Goal: Check status: Check status

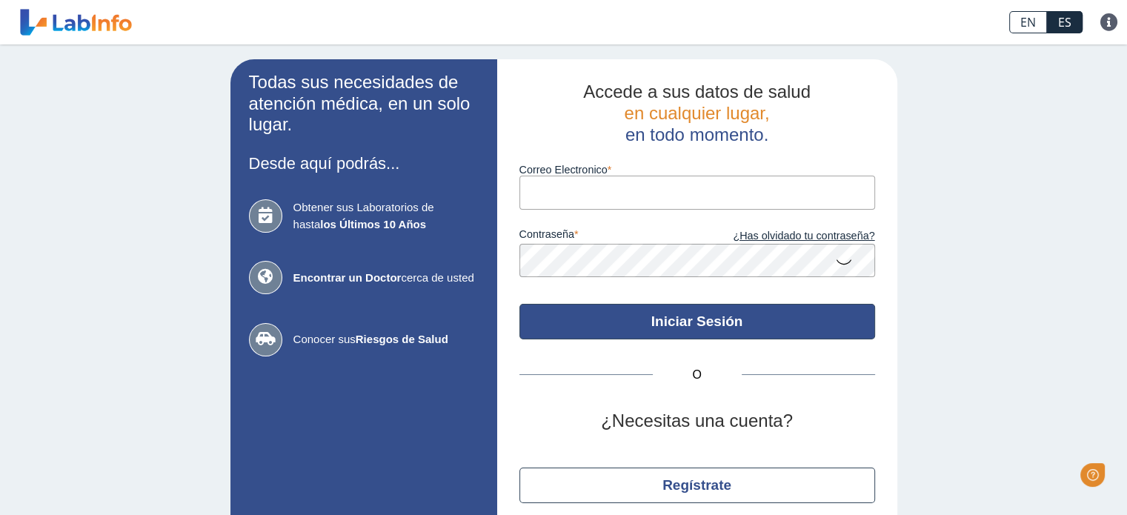
type input "[EMAIL_ADDRESS][DOMAIN_NAME]"
drag, startPoint x: 644, startPoint y: 320, endPoint x: 661, endPoint y: 278, distance: 45.5
click at [644, 320] on button "Iniciar Sesión" at bounding box center [697, 322] width 356 height 36
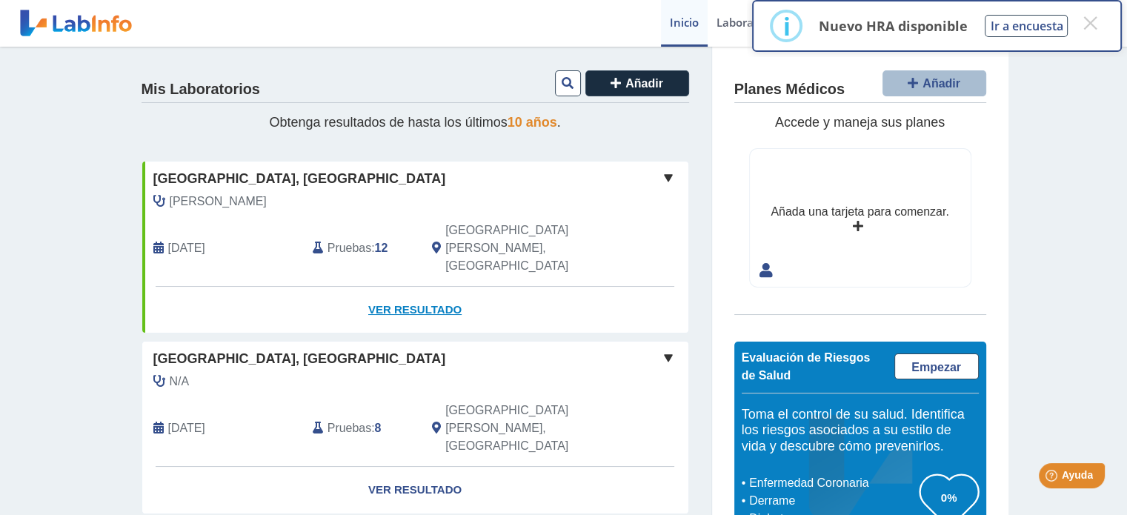
click at [416, 287] on link "Ver Resultado" at bounding box center [415, 310] width 546 height 47
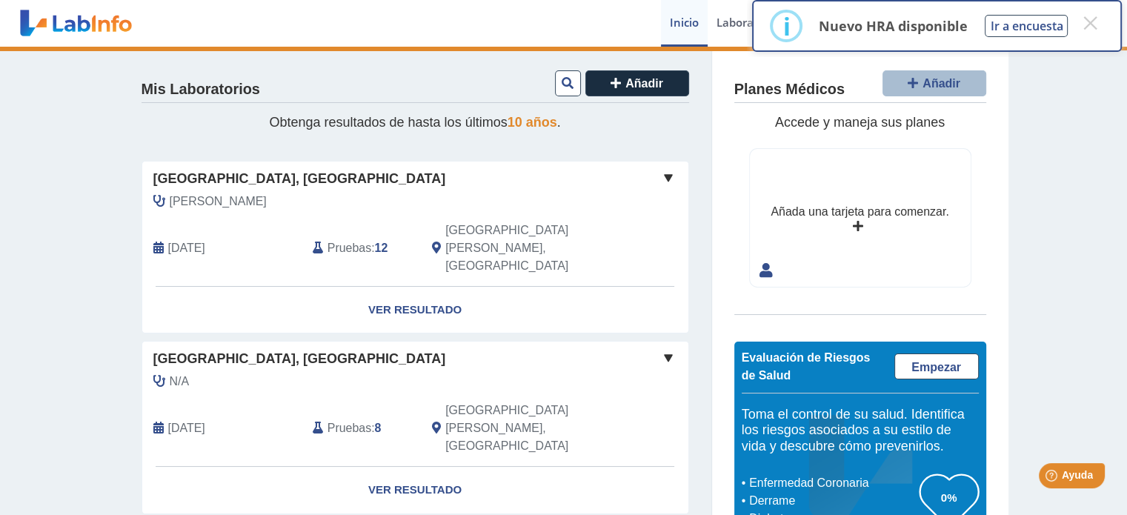
click at [662, 179] on span at bounding box center [668, 178] width 18 height 18
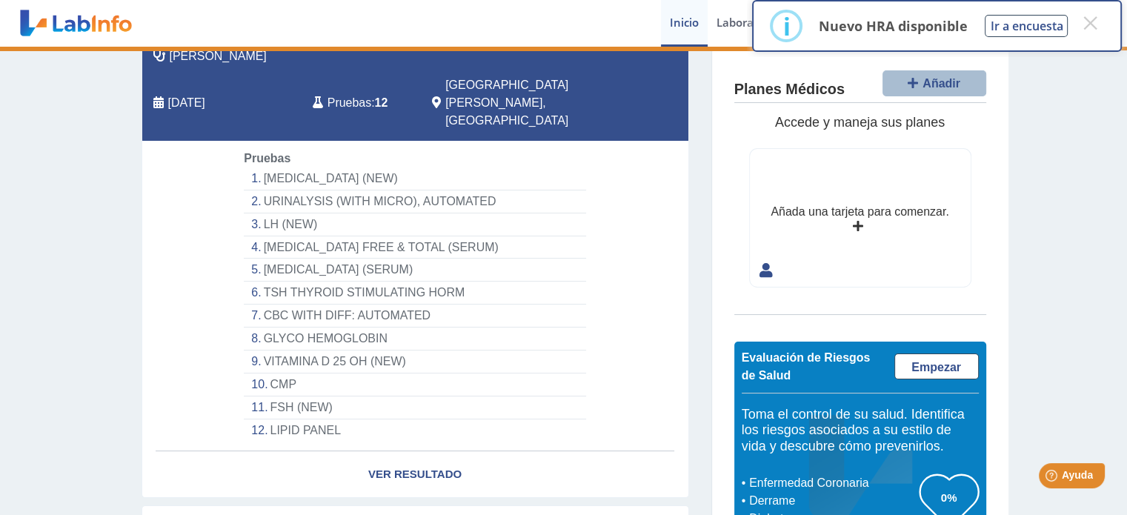
scroll to position [148, 0]
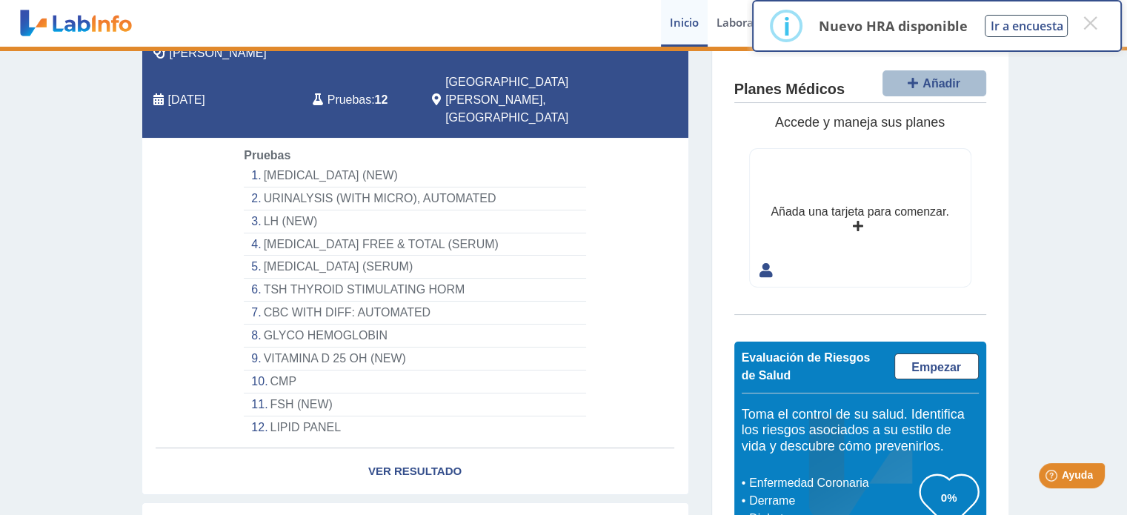
click at [302, 347] on li "VITAMINA D 25 OH (NEW)" at bounding box center [414, 358] width 341 height 23
click at [1093, 20] on button "×" at bounding box center [1089, 23] width 27 height 27
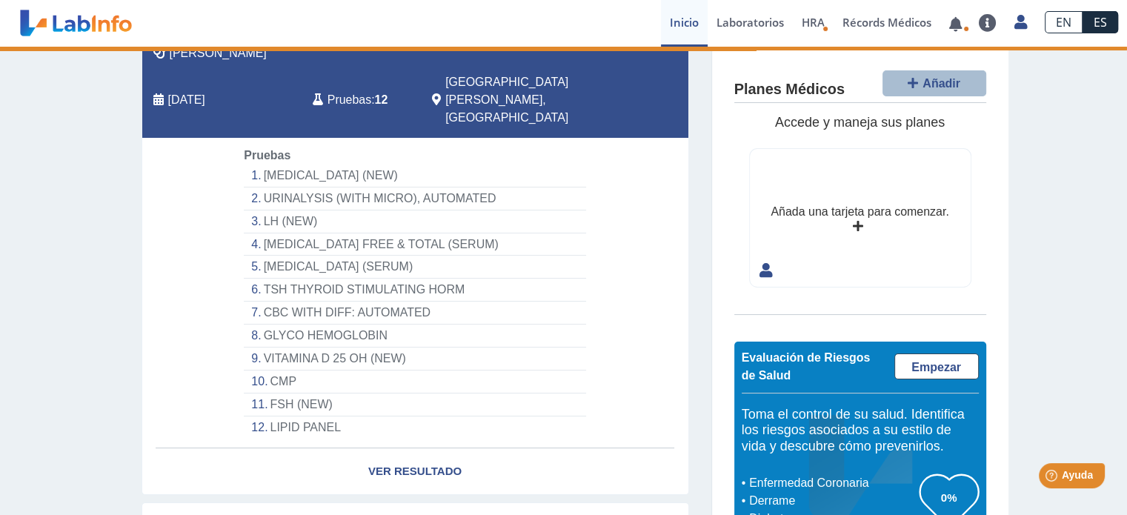
click at [310, 347] on li "VITAMINA D 25 OH (NEW)" at bounding box center [414, 358] width 341 height 23
click at [247, 347] on li "VITAMINA D 25 OH (NEW)" at bounding box center [414, 358] width 341 height 23
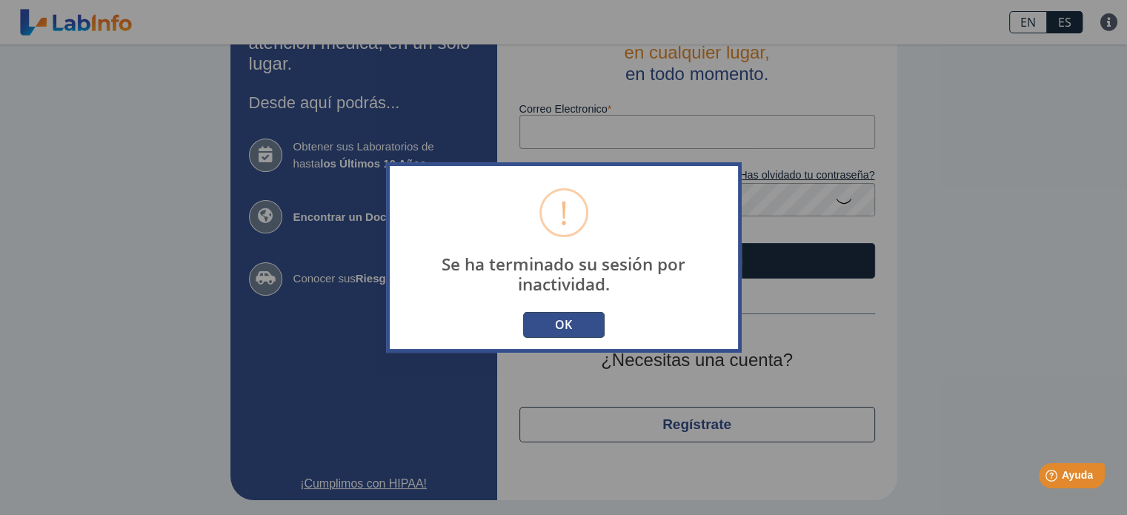
scroll to position [60, 0]
click at [566, 327] on button "OK" at bounding box center [563, 325] width 81 height 26
